Goal: Information Seeking & Learning: Learn about a topic

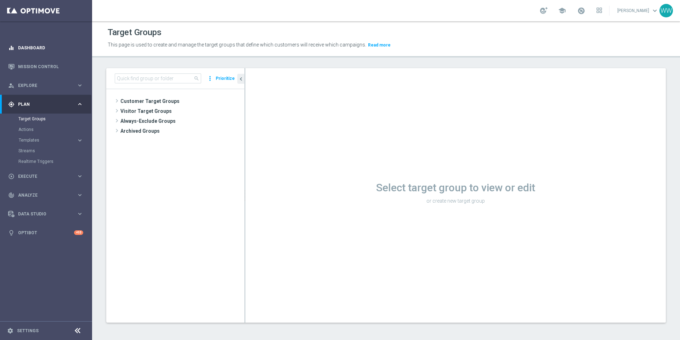
click at [12, 50] on icon "equalizer" at bounding box center [11, 48] width 6 height 6
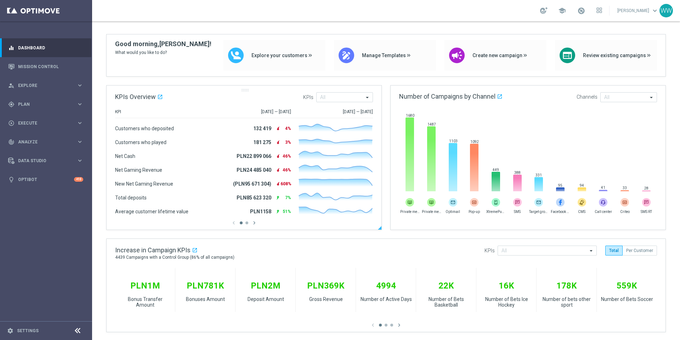
scroll to position [46, 0]
click at [254, 226] on div at bounding box center [244, 227] width 275 height 4
click at [254, 223] on icon "chevron_right" at bounding box center [254, 221] width 6 height 6
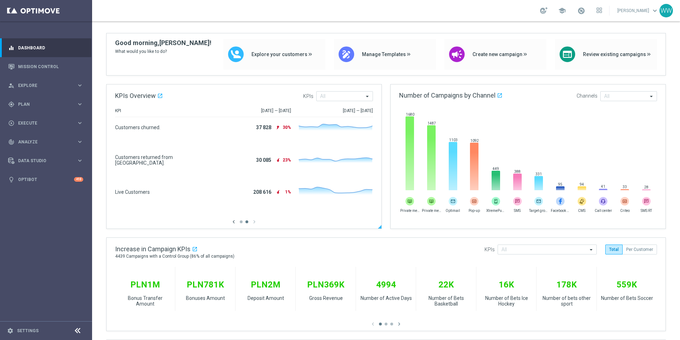
click at [232, 220] on icon "chevron_left" at bounding box center [234, 221] width 6 height 6
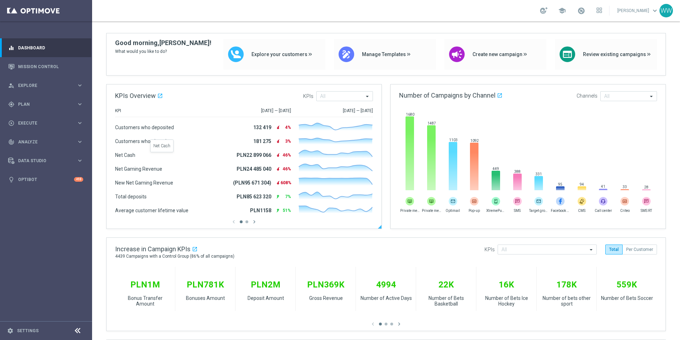
scroll to position [60, 0]
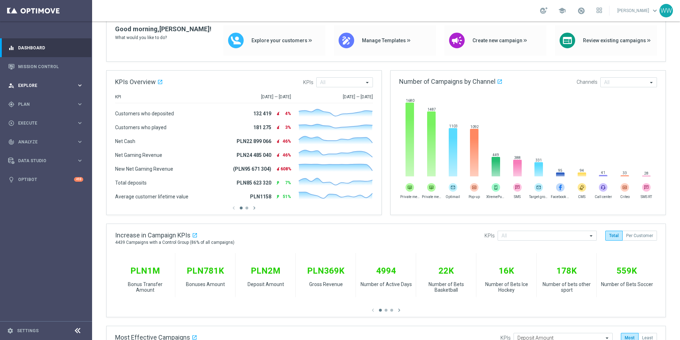
click at [38, 84] on span "Explore" at bounding box center [47, 85] width 58 height 4
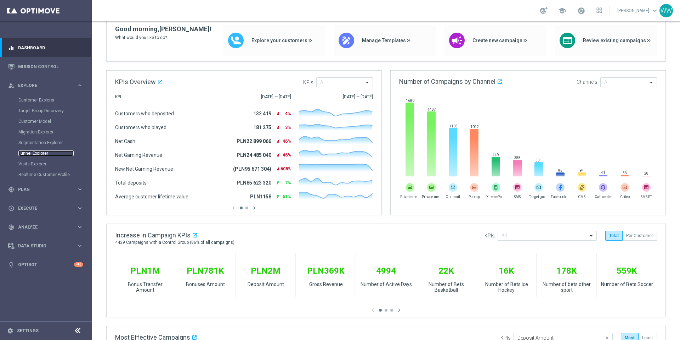
click at [32, 150] on link "Funnel Explorer" at bounding box center [45, 153] width 55 height 6
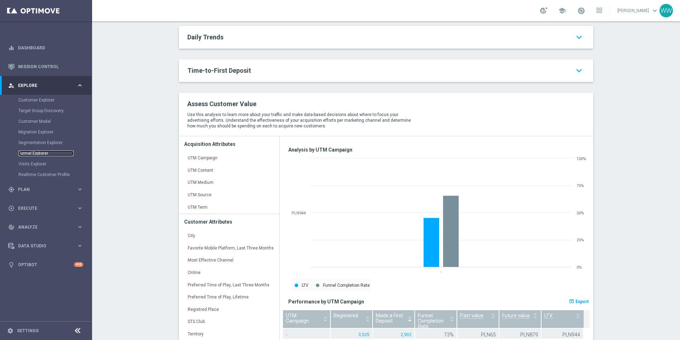
scroll to position [232, 0]
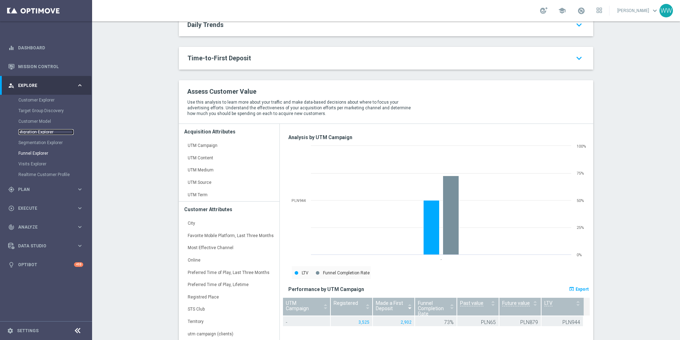
click at [36, 132] on link "Migration Explorer" at bounding box center [45, 132] width 55 height 6
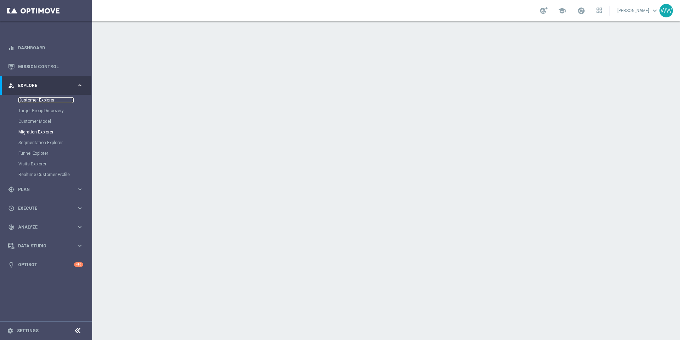
click at [31, 102] on link "Customer Explorer" at bounding box center [45, 100] width 55 height 6
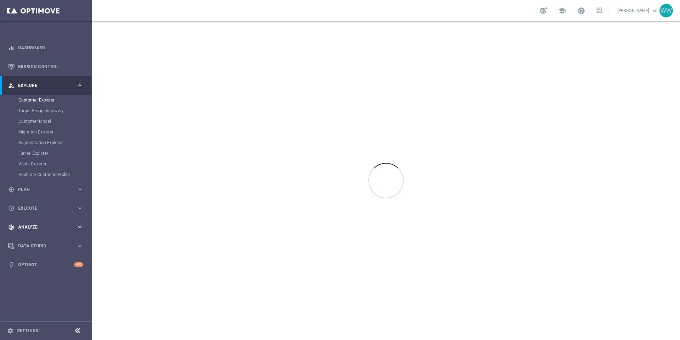
click at [41, 220] on div "track_changes Analyze keyboard_arrow_right" at bounding box center [45, 226] width 91 height 19
click at [38, 166] on link "Marketing Plan Explorer" at bounding box center [45, 167] width 55 height 6
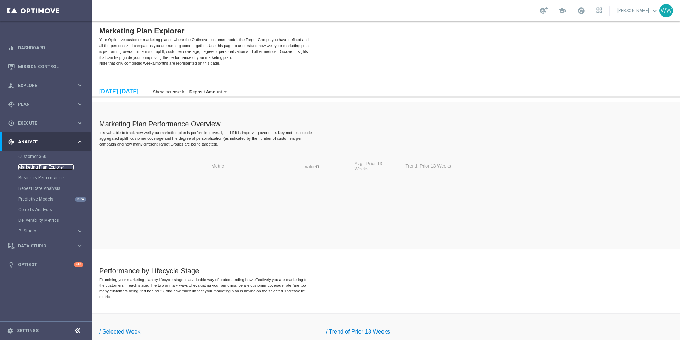
click at [44, 168] on link "Marketing Plan Explorer" at bounding box center [45, 167] width 55 height 6
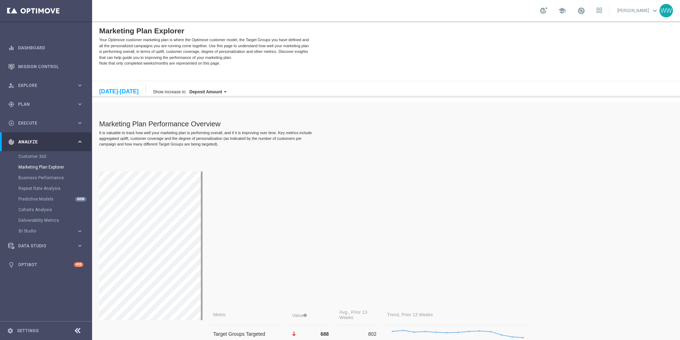
click at [204, 93] on label "Deposit Amount" at bounding box center [206, 91] width 33 height 5
click at [178, 123] on div "Marketing Plan Performance Overview" at bounding box center [317, 124] width 437 height 8
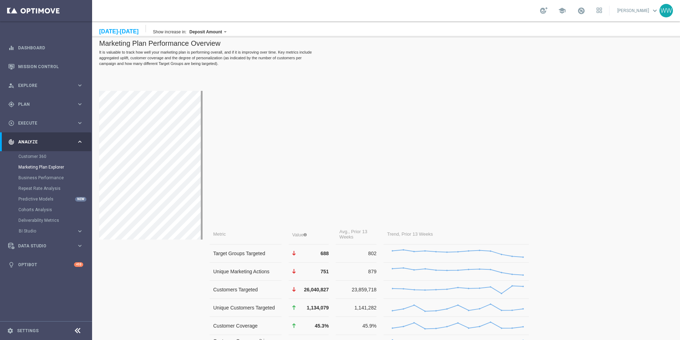
scroll to position [29, 0]
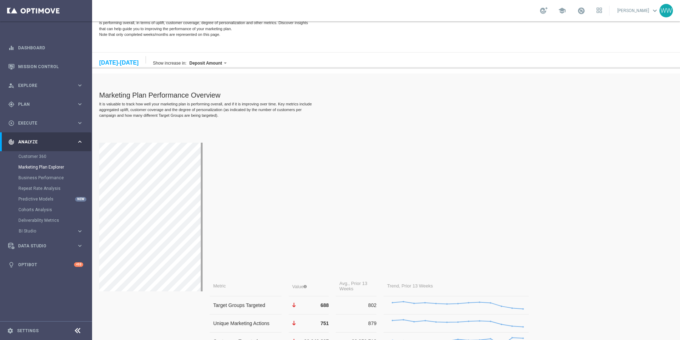
click at [130, 63] on div "22-28 Sep, 2025" at bounding box center [118, 63] width 39 height 6
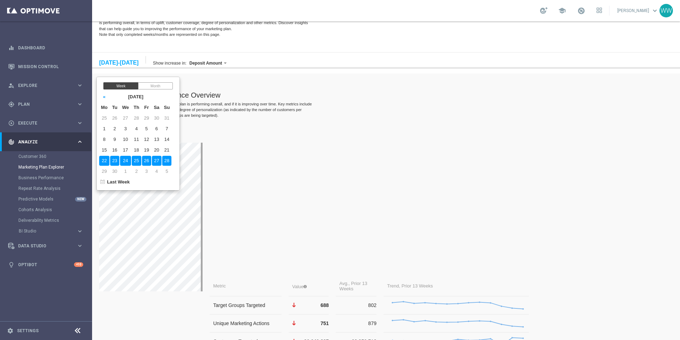
click at [172, 96] on table "« September 2025 » Mo Tu We Th Fr Sa Su 25 26 27 28 29 30 31 1 2 3 4 5 6 7 8 9 …" at bounding box center [134, 139] width 75 height 97
click at [153, 83] on div "Month" at bounding box center [155, 85] width 35 height 7
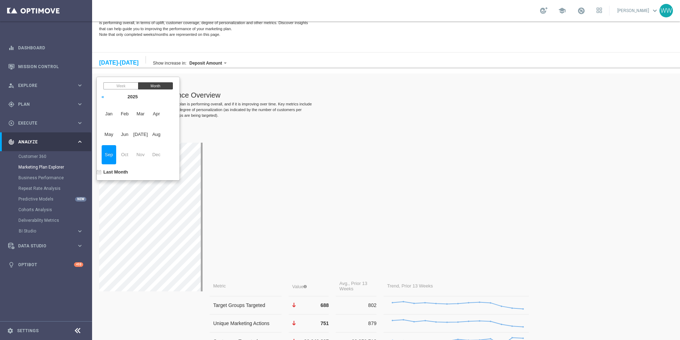
click at [111, 156] on span "Sep" at bounding box center [109, 154] width 15 height 19
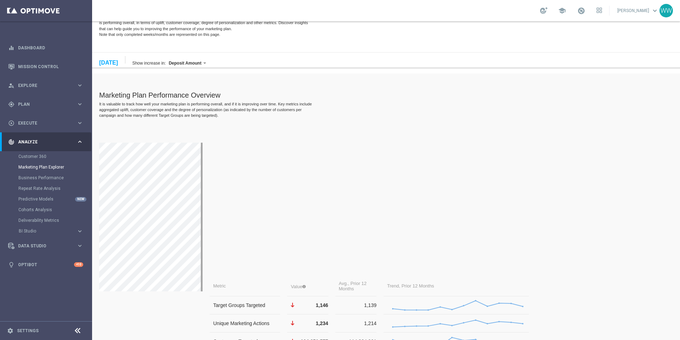
click at [118, 61] on div "September 2025" at bounding box center [108, 63] width 19 height 6
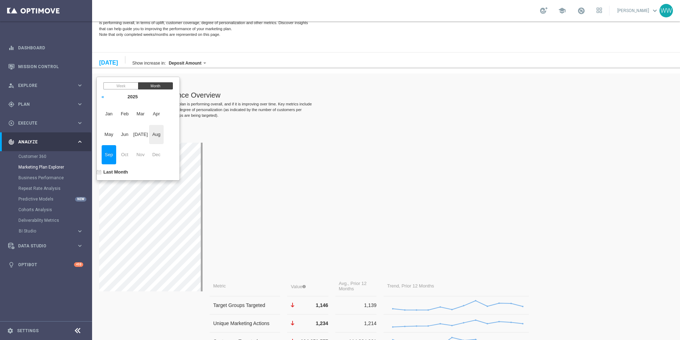
click at [161, 141] on span "Aug" at bounding box center [156, 134] width 15 height 19
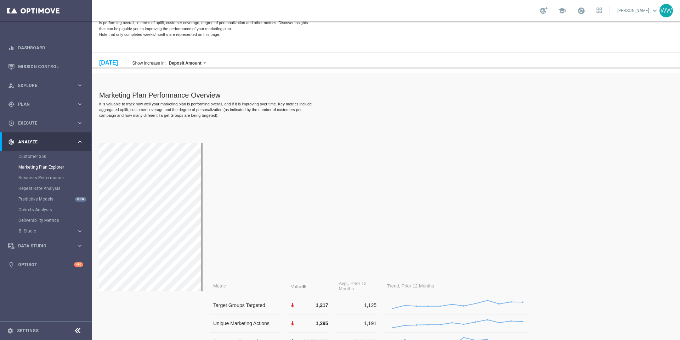
click at [112, 63] on div "August 2025" at bounding box center [108, 63] width 19 height 6
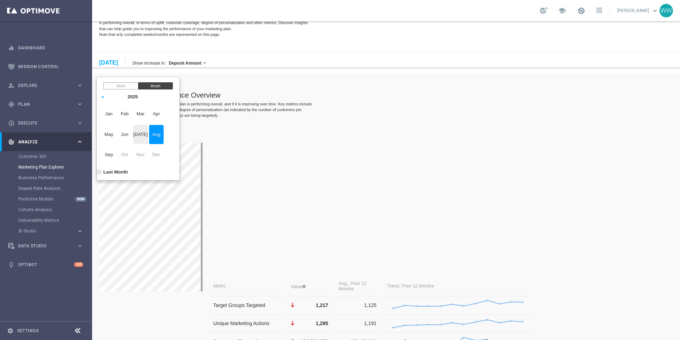
click at [148, 137] on span "Jul" at bounding box center [140, 134] width 15 height 19
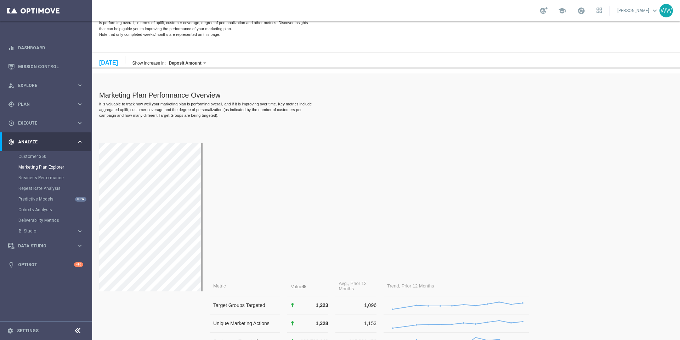
click at [107, 58] on div "07/01/2025 July 2025" at bounding box center [112, 59] width 26 height 7
click at [107, 61] on div "July 2025" at bounding box center [108, 63] width 19 height 6
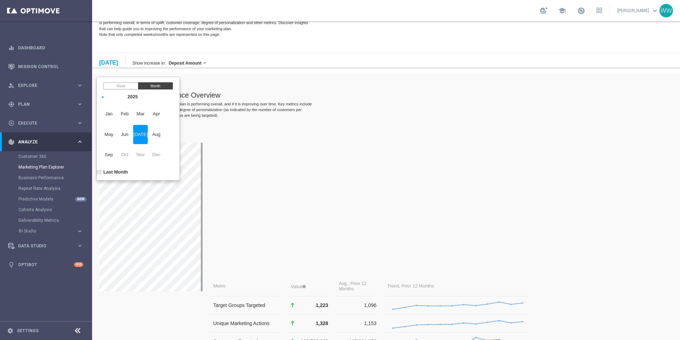
click at [230, 110] on div "It is valuable to track how well your marketing plan is performing overall, and…" at bounding box center [206, 109] width 214 height 17
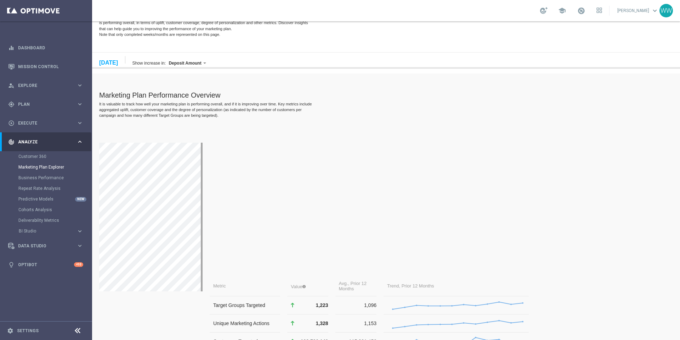
click at [116, 63] on div "July 2025" at bounding box center [108, 63] width 19 height 6
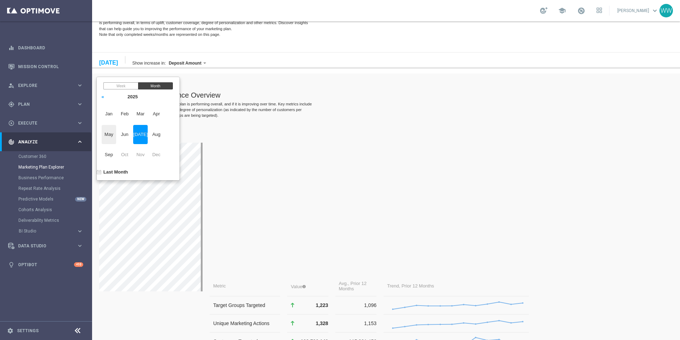
click at [111, 136] on span "May" at bounding box center [109, 134] width 15 height 19
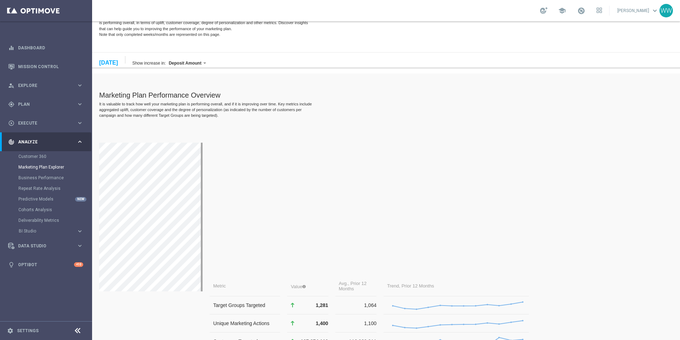
click at [118, 63] on div "May 2025" at bounding box center [108, 63] width 19 height 6
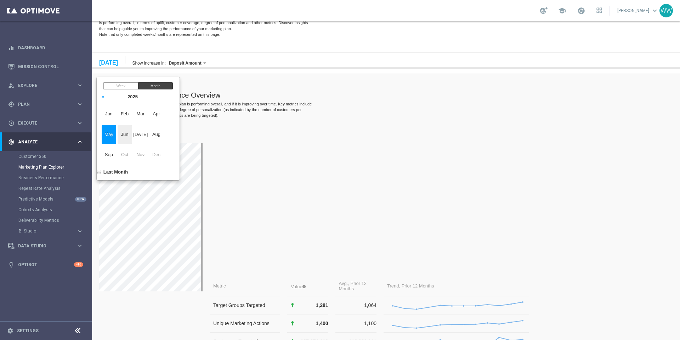
click at [130, 136] on span "Jun" at bounding box center [125, 134] width 15 height 19
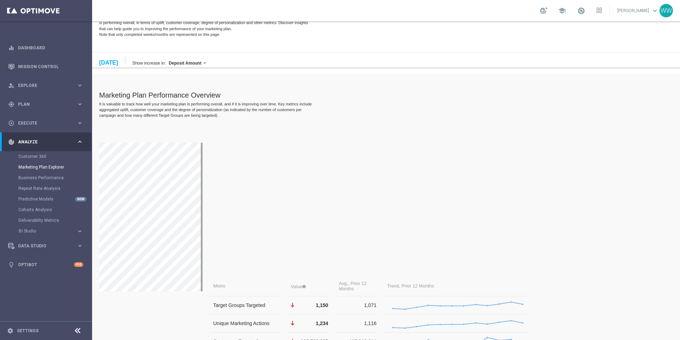
click at [121, 63] on div "06/01/2025 June 2025" at bounding box center [112, 59] width 26 height 7
click at [118, 63] on div "June 2025" at bounding box center [108, 63] width 19 height 6
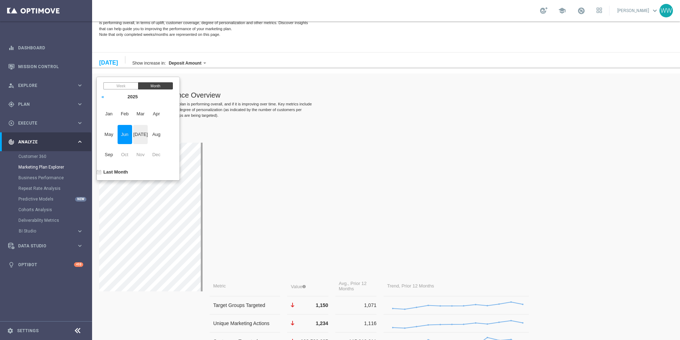
click at [145, 134] on span "Jul" at bounding box center [140, 134] width 15 height 19
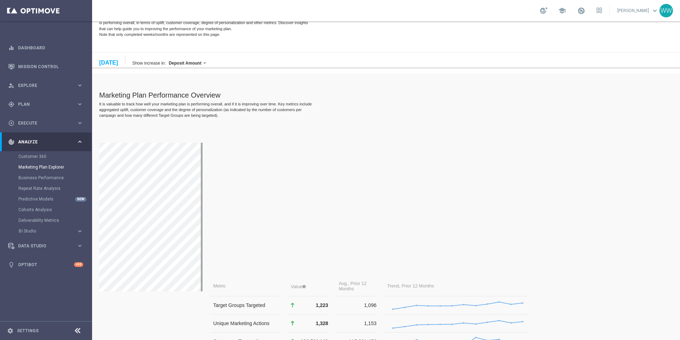
click at [118, 63] on div "07/01/2025 July 2025" at bounding box center [112, 59] width 26 height 7
click at [114, 63] on div "July 2025" at bounding box center [108, 63] width 19 height 6
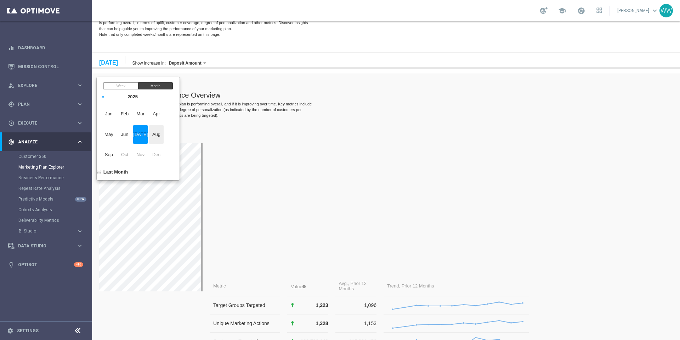
click at [164, 139] on span "Aug" at bounding box center [156, 134] width 15 height 19
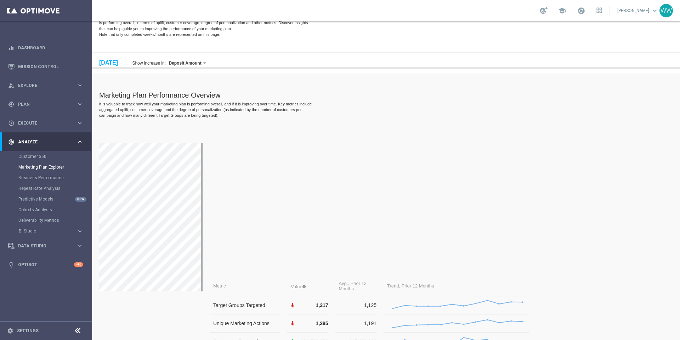
click at [117, 60] on div "August 2025" at bounding box center [108, 63] width 19 height 6
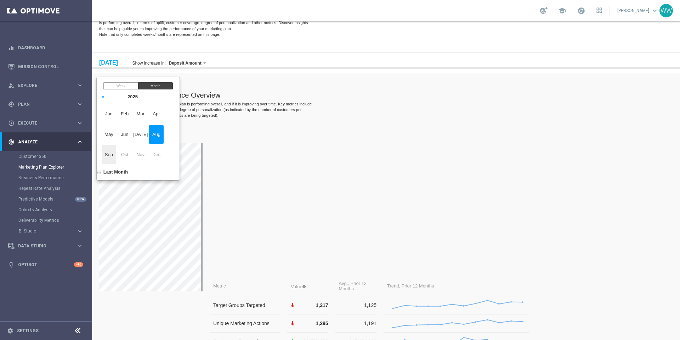
click at [110, 155] on span "Sep" at bounding box center [109, 154] width 15 height 19
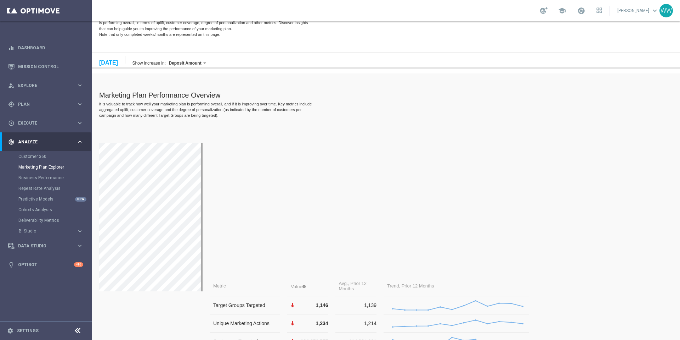
click at [118, 61] on div "September 2025" at bounding box center [108, 63] width 19 height 6
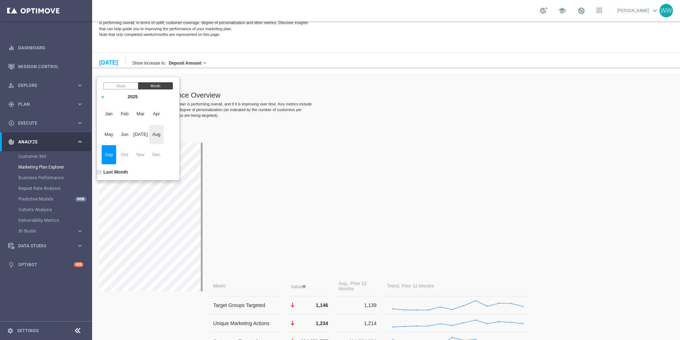
click at [164, 138] on span "Aug" at bounding box center [156, 134] width 15 height 19
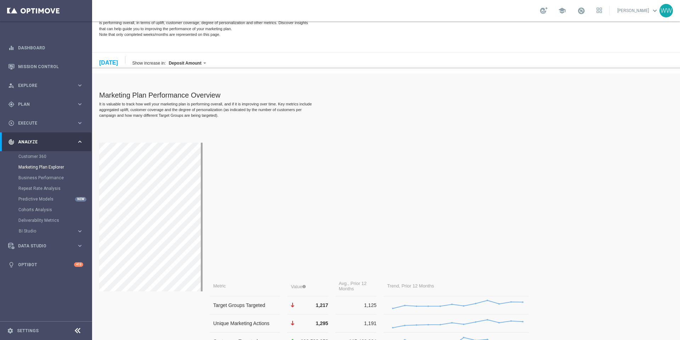
click at [118, 61] on div "August 2025" at bounding box center [108, 63] width 19 height 6
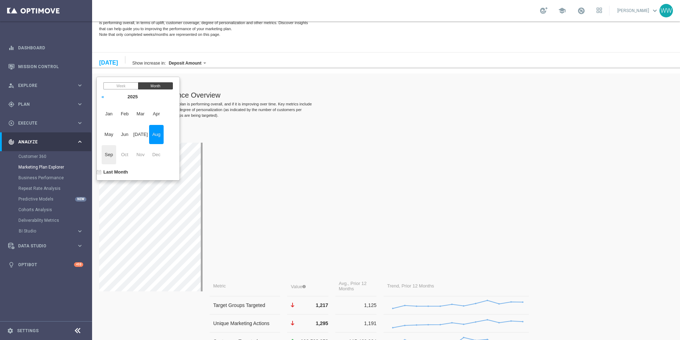
click at [112, 154] on span "Sep" at bounding box center [109, 154] width 15 height 19
